Goal: Communication & Community: Participate in discussion

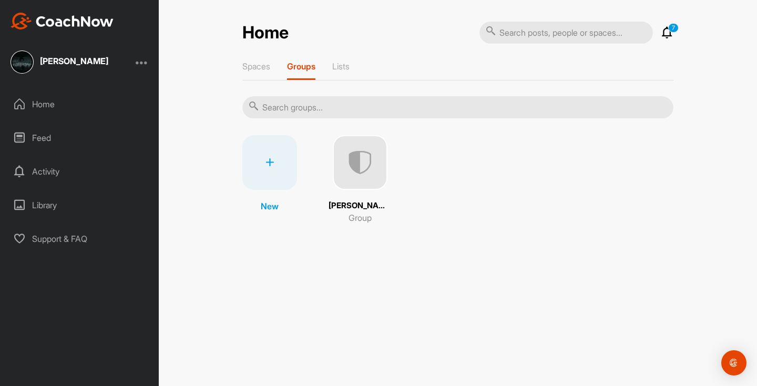
click at [667, 38] on icon at bounding box center [667, 32] width 13 height 13
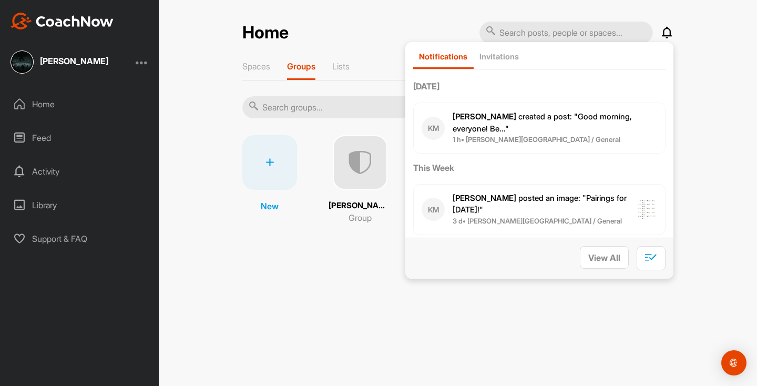
click at [600, 115] on span "[PERSON_NAME] created a post : "Good morning, everyone! Be..."" at bounding box center [542, 122] width 179 height 22
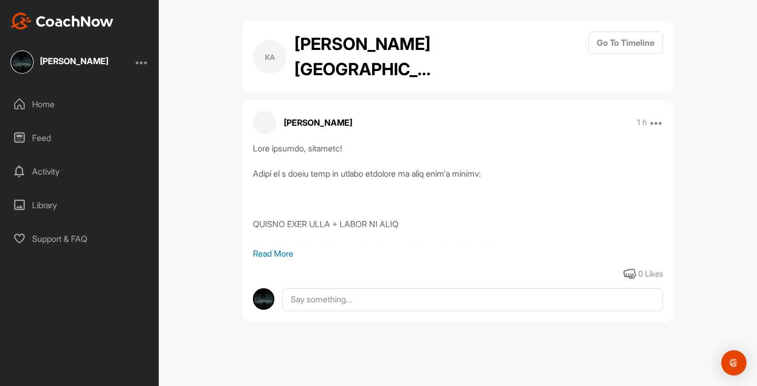
click at [273, 252] on p "Read More" at bounding box center [458, 253] width 410 height 13
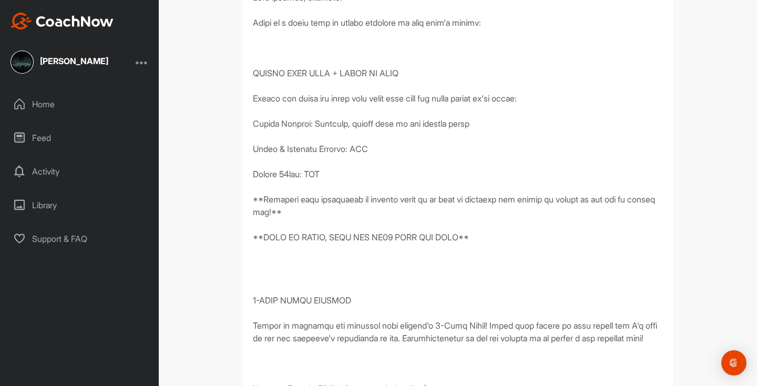
scroll to position [154, 0]
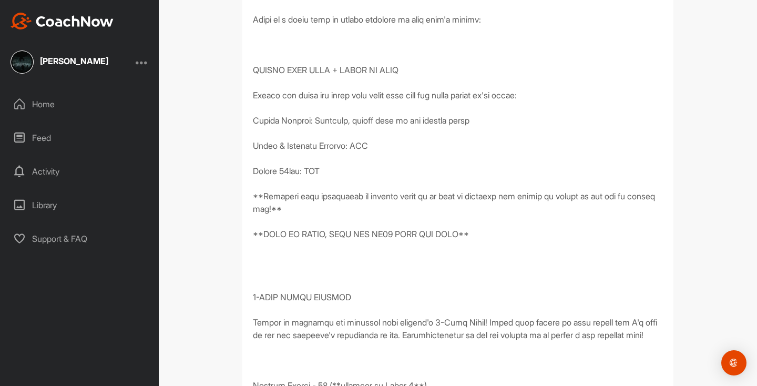
click at [668, 111] on div at bounding box center [457, 385] width 431 height 795
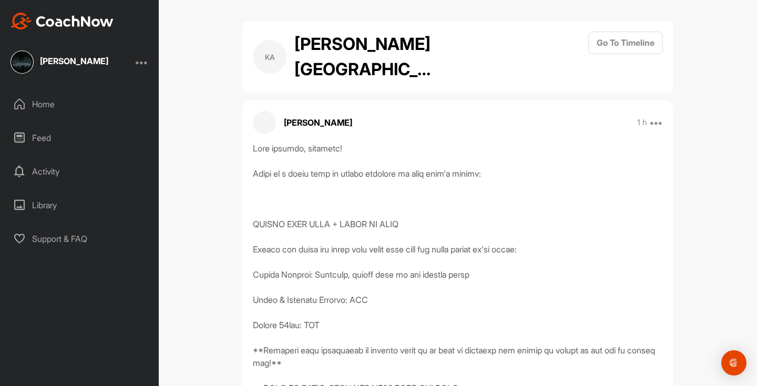
scroll to position [0, 0]
click at [716, 70] on div "[PERSON_NAME] [PERSON_NAME] Golf Academy Go To Timeline [PERSON_NAME] 1 h Repor…" at bounding box center [458, 193] width 598 height 386
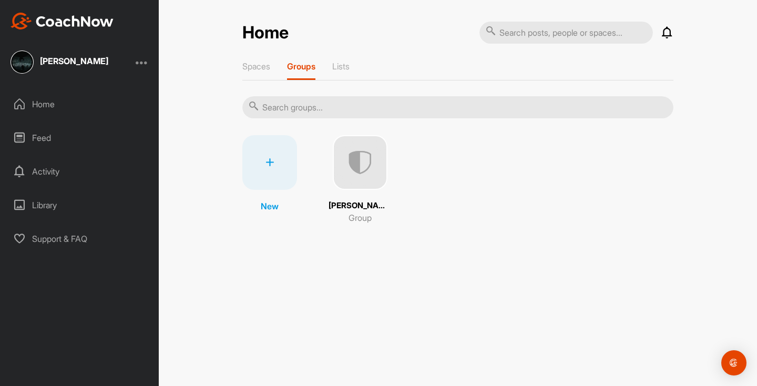
click at [365, 164] on img at bounding box center [360, 162] width 55 height 55
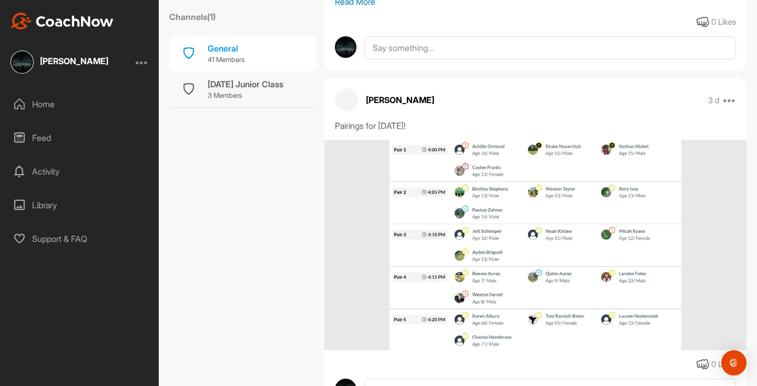
scroll to position [413, 0]
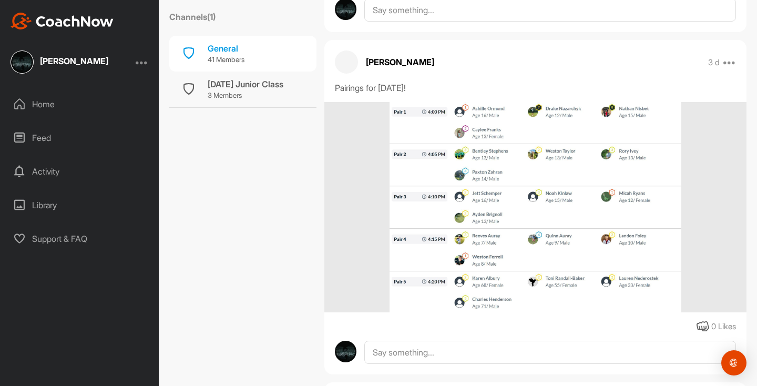
click at [485, 195] on img at bounding box center [536, 207] width 292 height 210
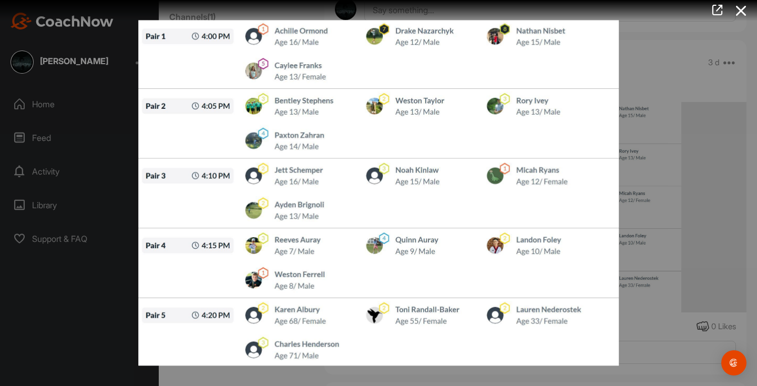
scroll to position [0, 0]
click at [743, 11] on icon at bounding box center [741, 10] width 24 height 19
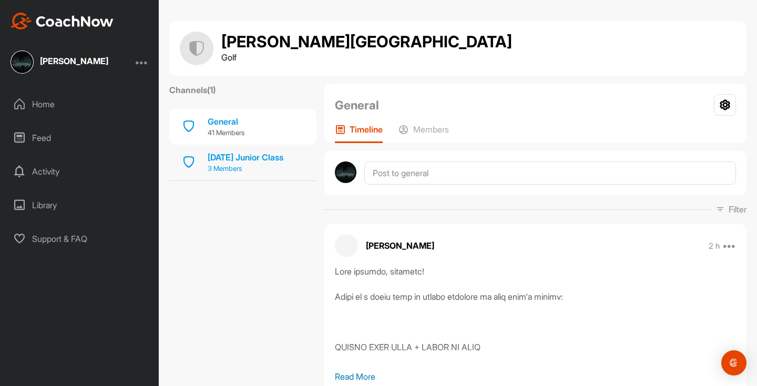
click at [227, 154] on div "[DATE] Junior Class" at bounding box center [246, 157] width 76 height 13
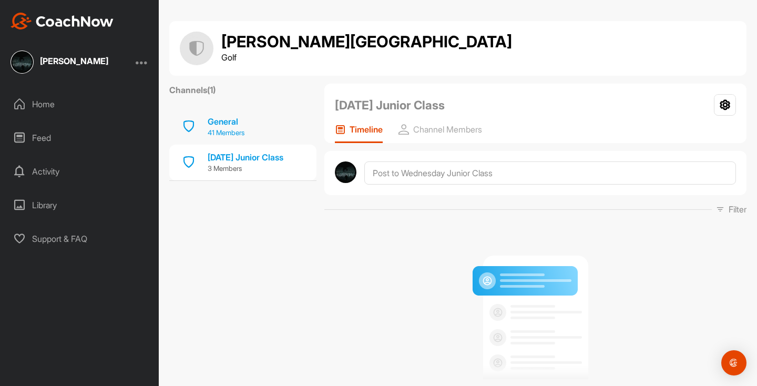
click at [228, 128] on p "41 Members" at bounding box center [226, 133] width 37 height 11
